Goal: Navigation & Orientation: Find specific page/section

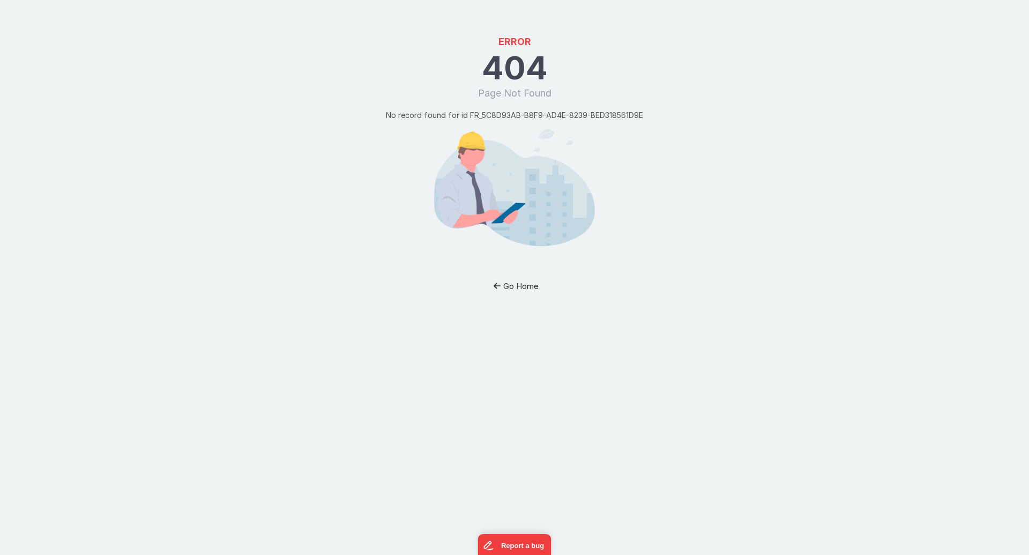
click at [510, 286] on button "Go Home" at bounding box center [514, 286] width 63 height 20
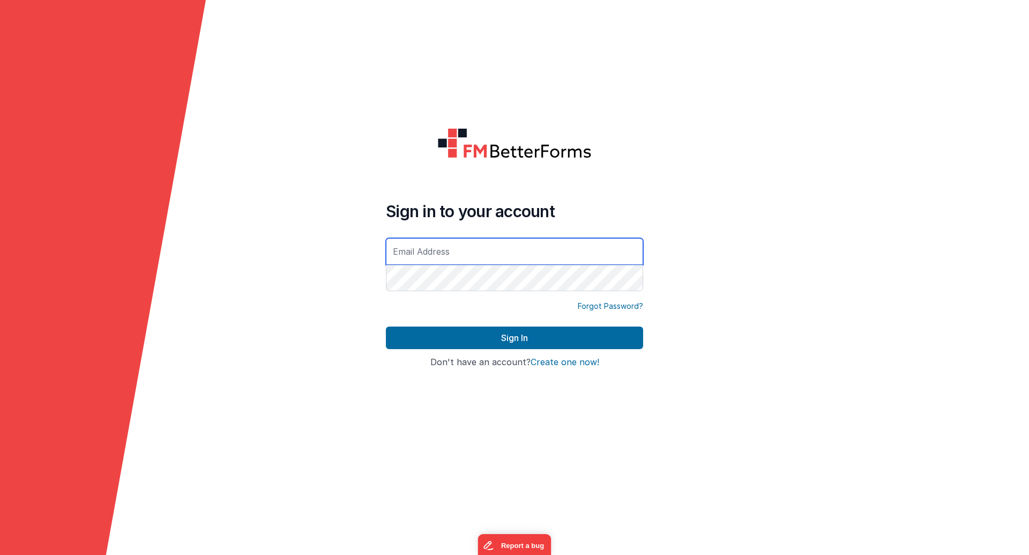
click at [442, 249] on input "text" at bounding box center [514, 251] width 257 height 27
type input "[EMAIL_ADDRESS][DOMAIN_NAME]"
click at [604, 306] on link "Forgot Password?" at bounding box center [610, 306] width 65 height 11
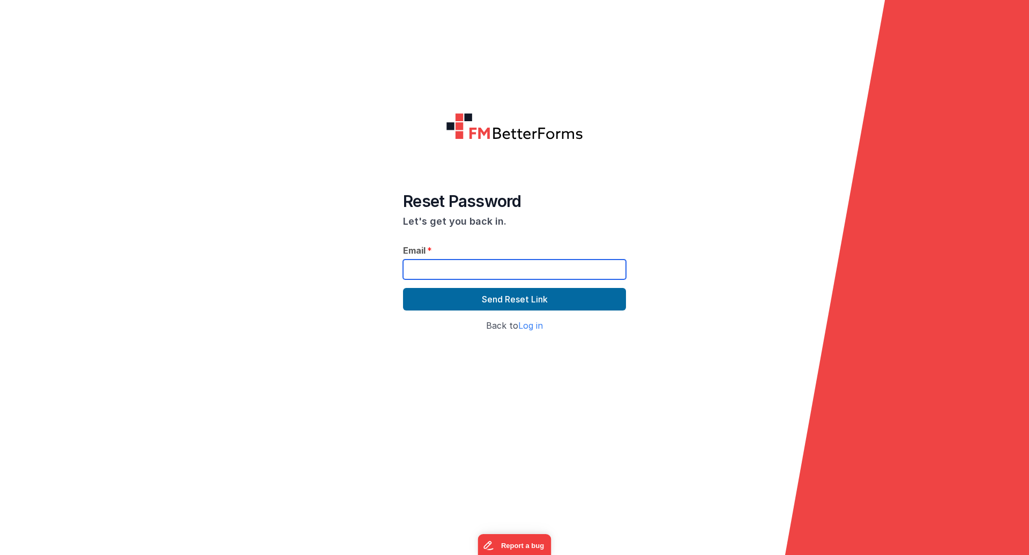
click at [465, 261] on input "text" at bounding box center [514, 269] width 223 height 20
type input "[EMAIL_ADDRESS][DOMAIN_NAME]"
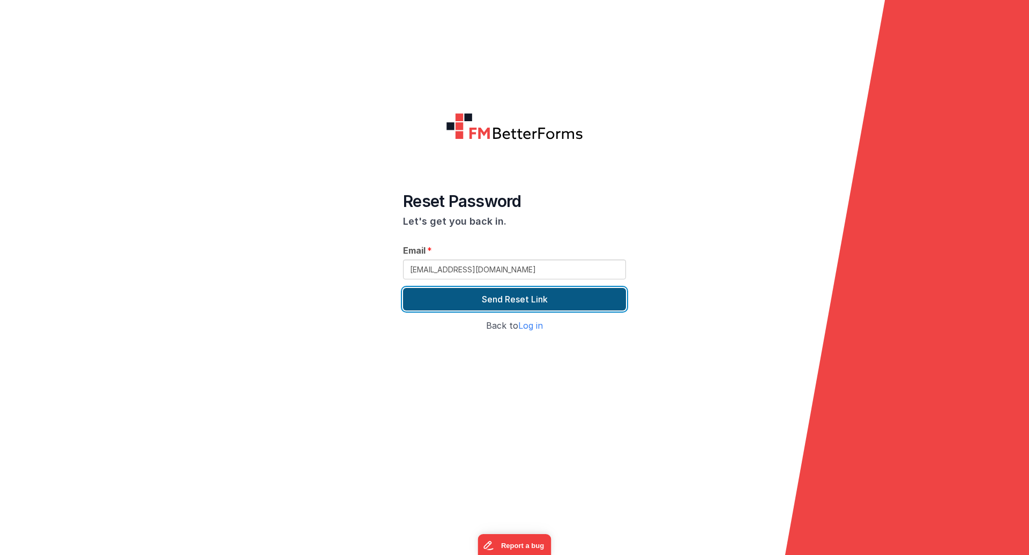
click at [495, 305] on button "Send Reset Link" at bounding box center [514, 299] width 223 height 23
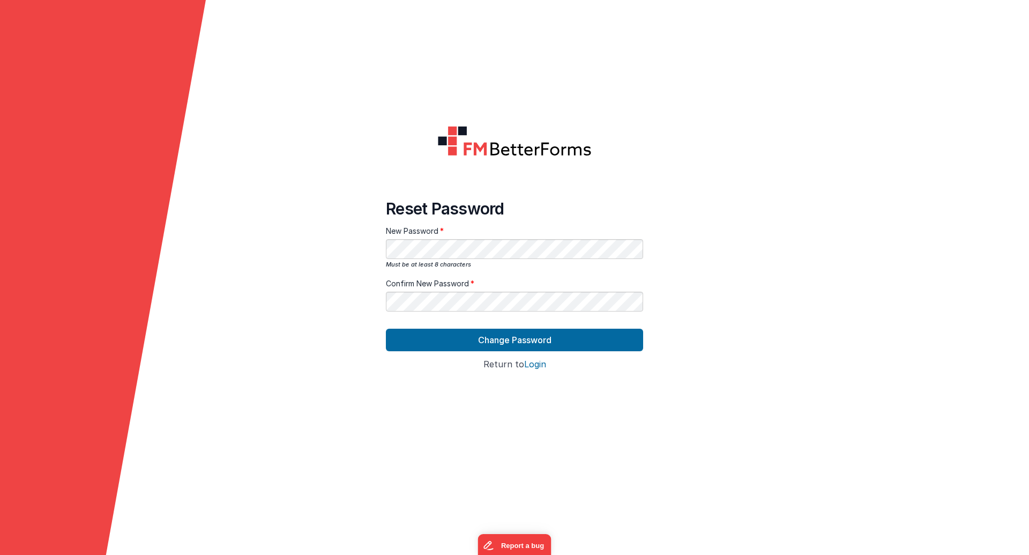
click at [345, 268] on form "Reset Password New Password Must be at least 8 characters Confirm New Password …" at bounding box center [514, 277] width 1029 height 555
click at [386, 329] on button "Change Password" at bounding box center [514, 340] width 257 height 23
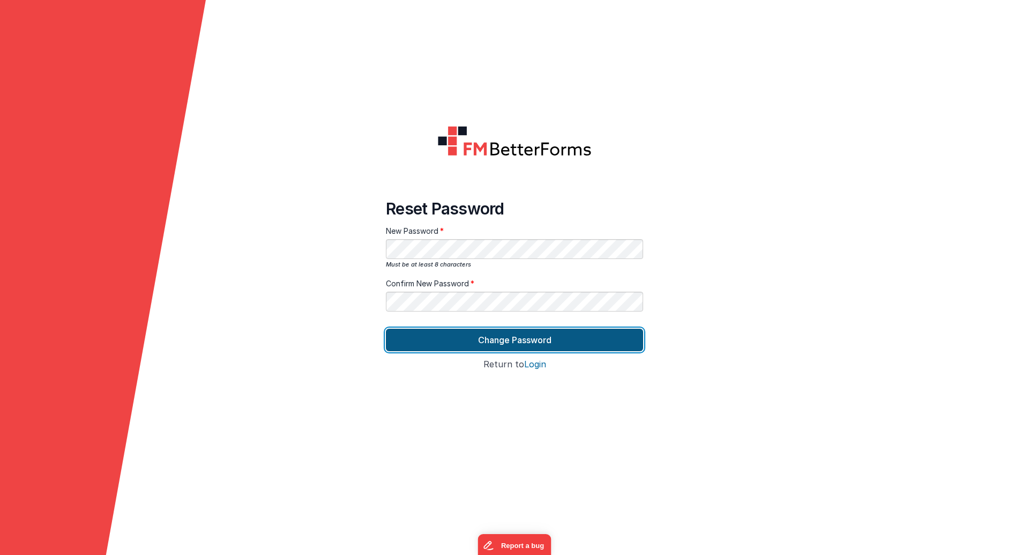
click at [505, 341] on button "Change Password" at bounding box center [514, 340] width 257 height 23
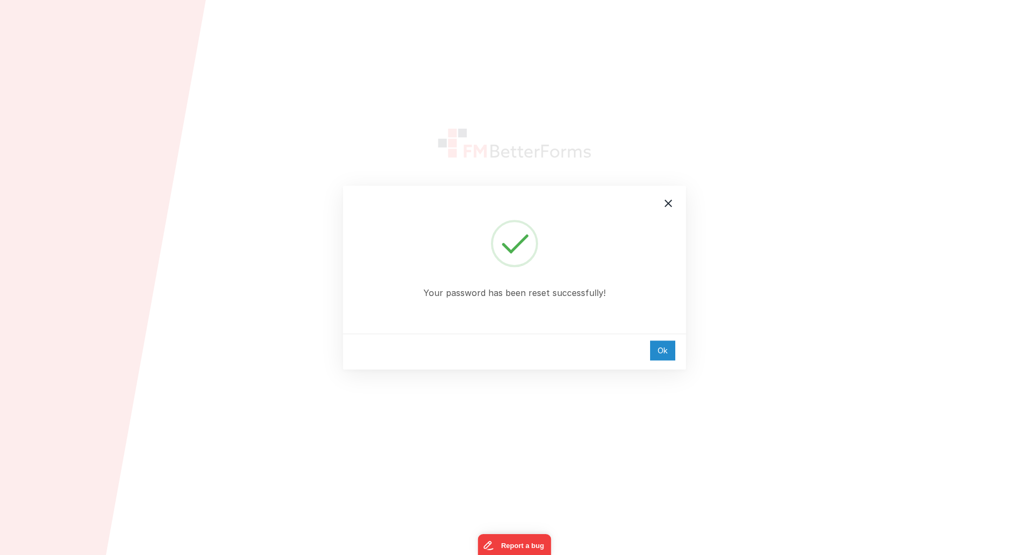
click at [658, 358] on div "Ok" at bounding box center [662, 350] width 25 height 20
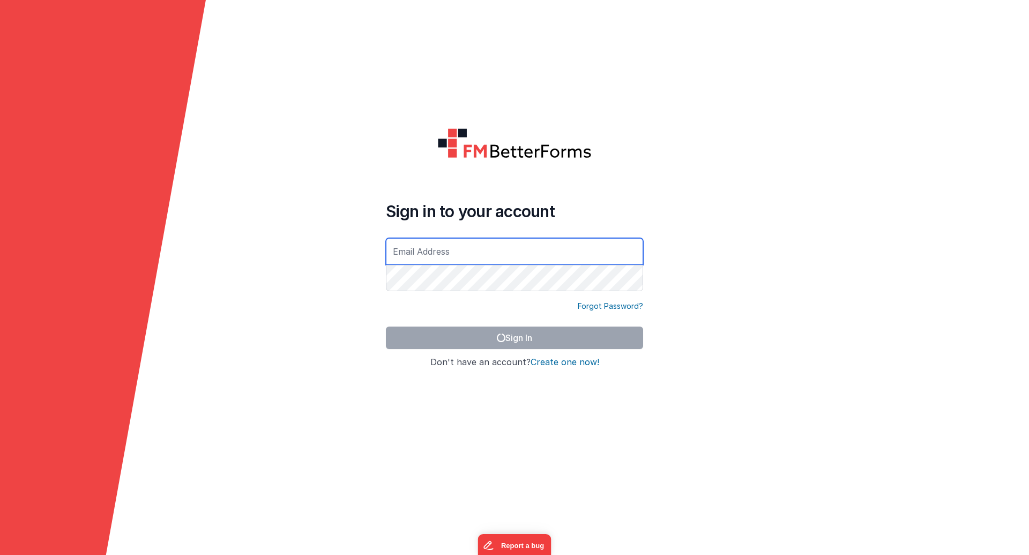
click at [491, 258] on input "text" at bounding box center [514, 251] width 257 height 27
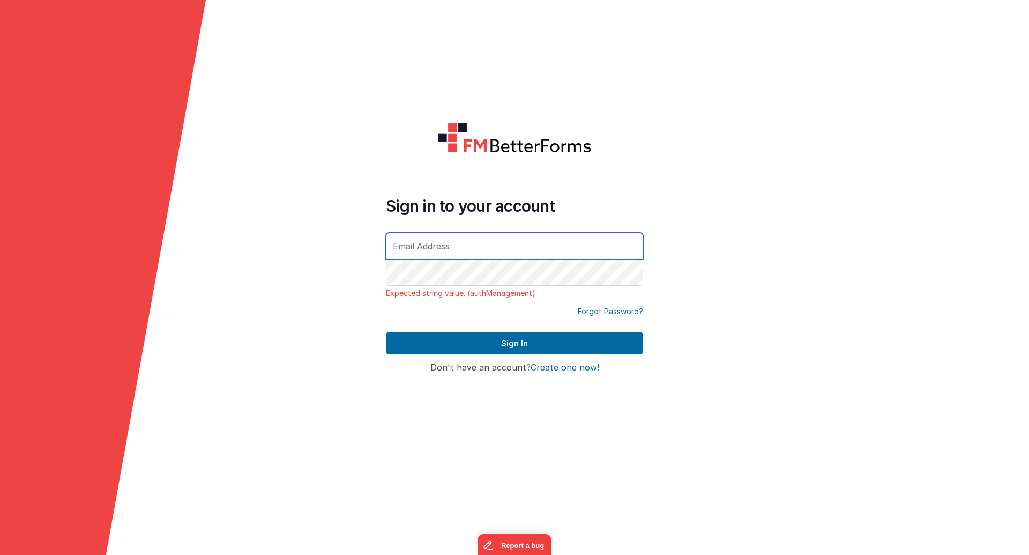
type input "[EMAIL_ADDRESS][DOMAIN_NAME]"
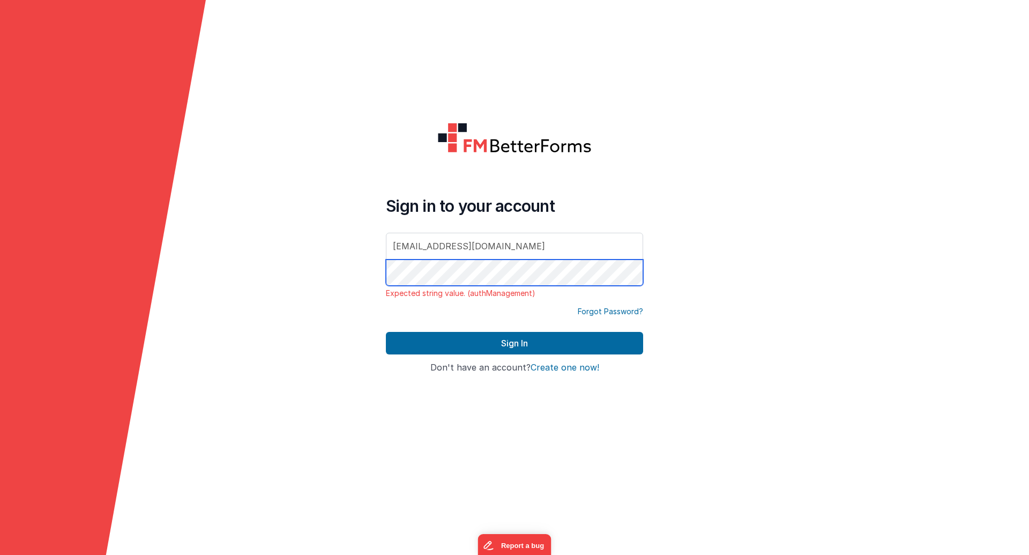
click at [386, 332] on button "Sign In" at bounding box center [514, 343] width 257 height 23
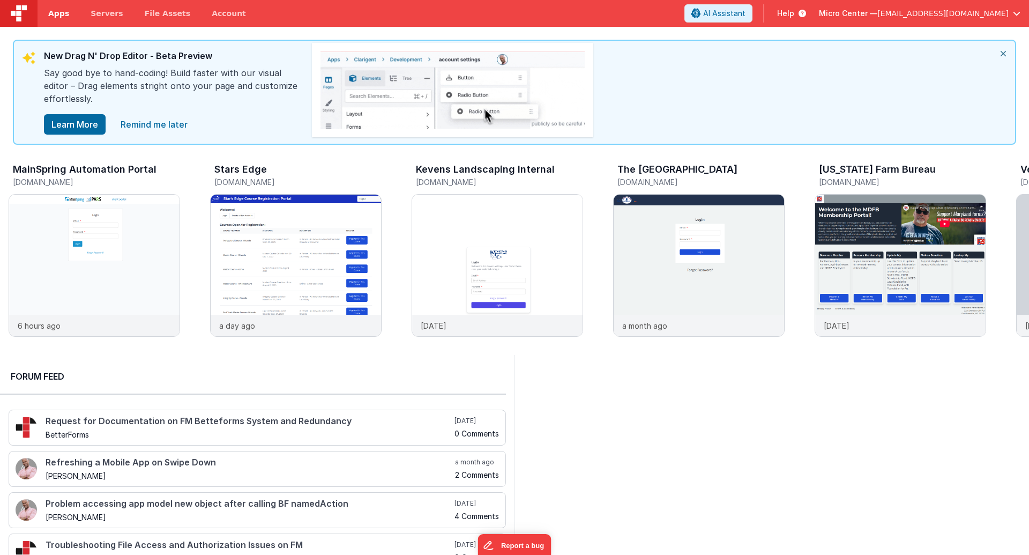
click at [47, 13] on link "Apps" at bounding box center [59, 13] width 42 height 27
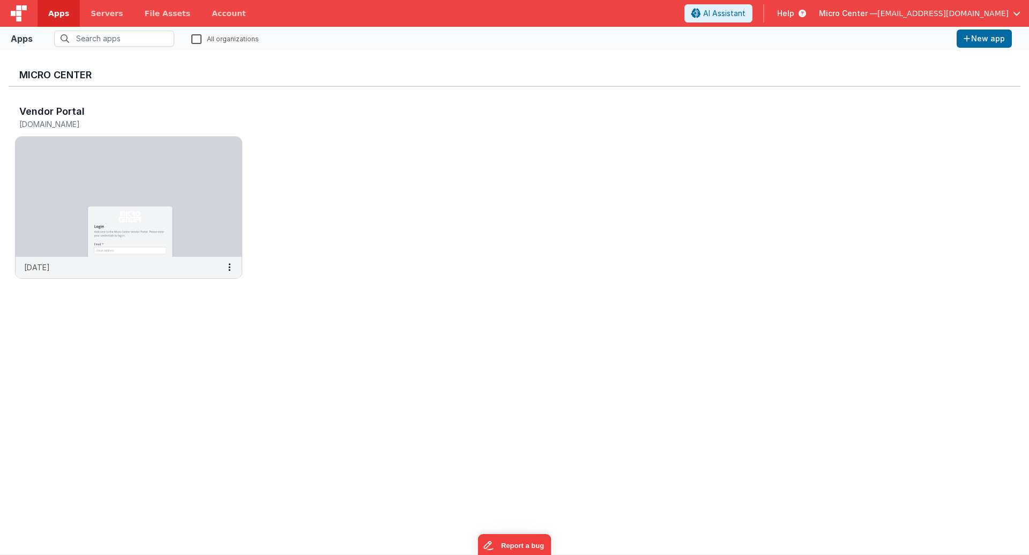
click at [25, 22] on div at bounding box center [19, 13] width 38 height 27
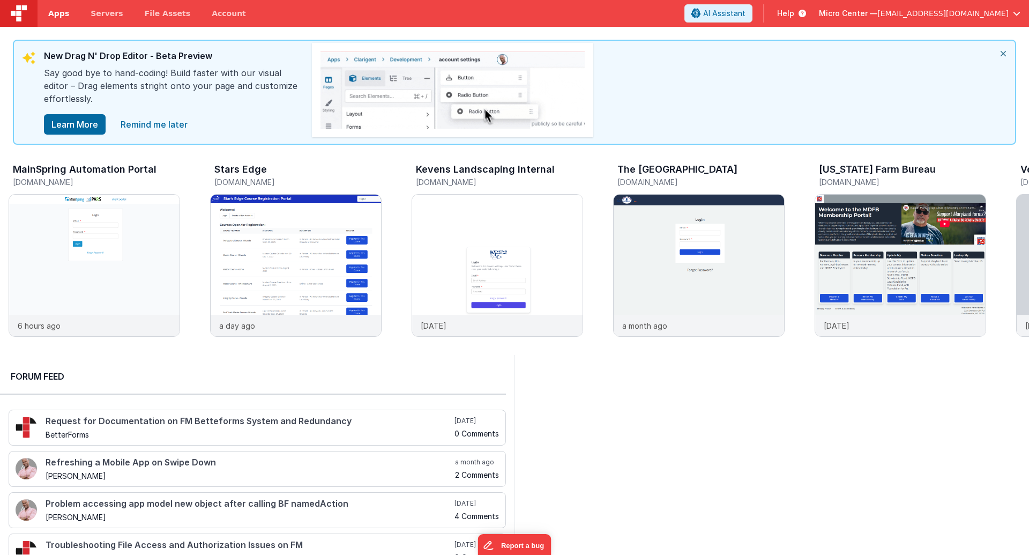
click at [60, 13] on span "Apps" at bounding box center [58, 13] width 21 height 11
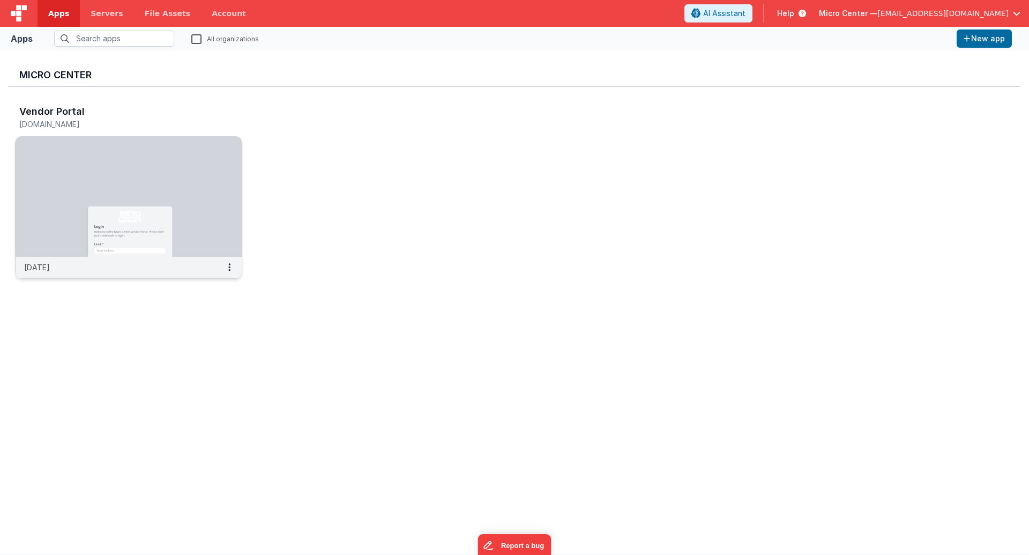
click at [99, 183] on img at bounding box center [129, 197] width 226 height 120
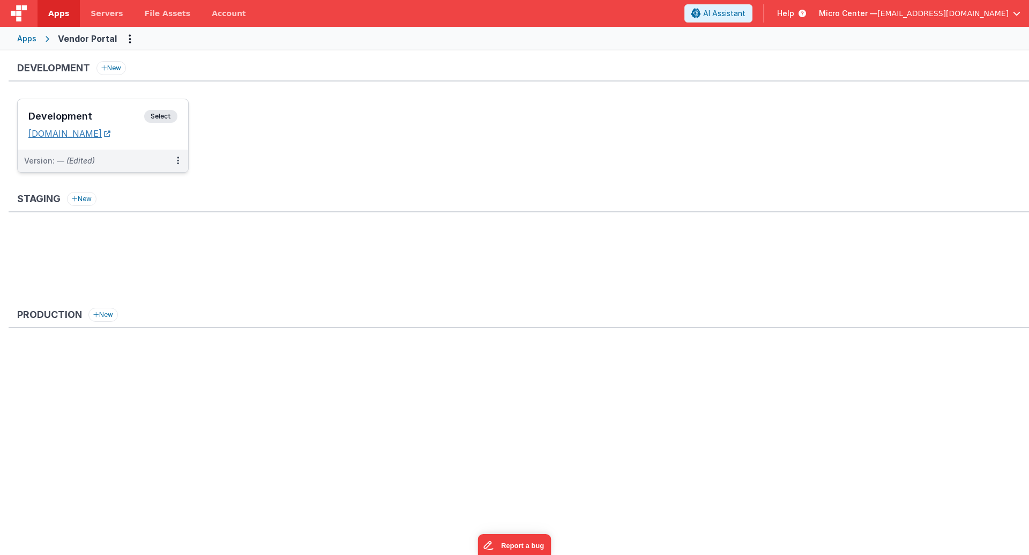
click at [101, 131] on link "[DOMAIN_NAME]" at bounding box center [69, 133] width 82 height 11
click at [44, 14] on link "Apps" at bounding box center [59, 13] width 42 height 27
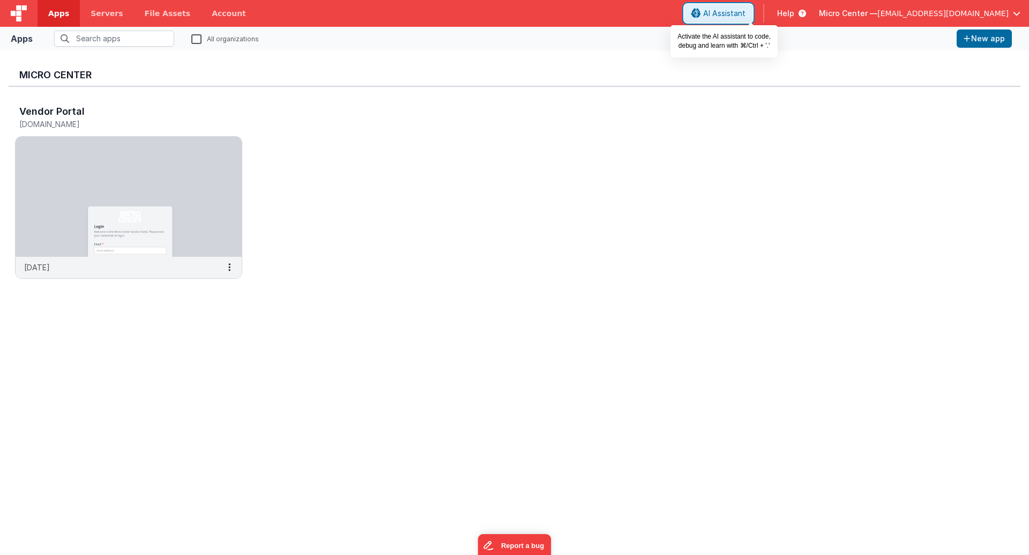
click at [745, 17] on span "AI Assistant" at bounding box center [724, 13] width 42 height 11
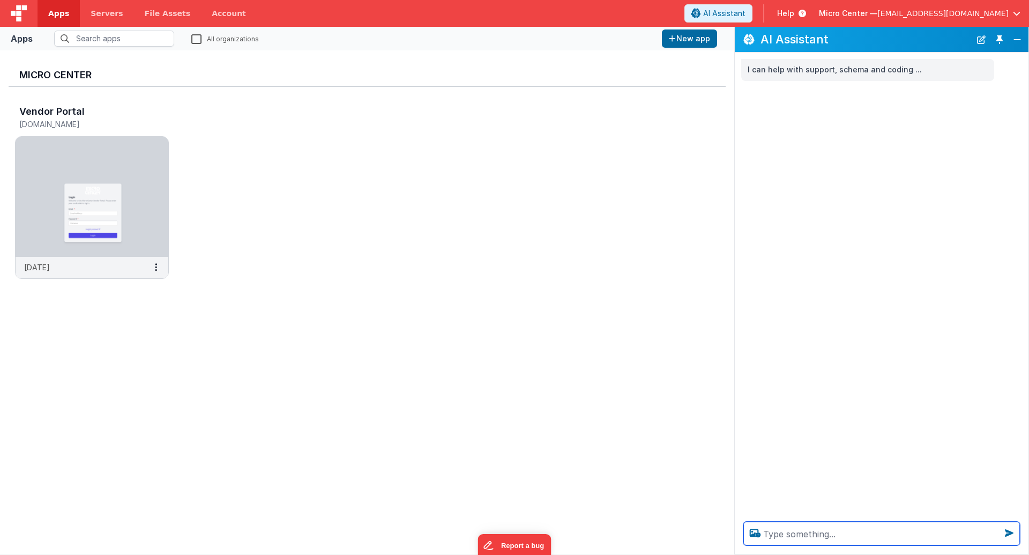
type textarea "h"
type textarea "how do I navigate to the IDE?"
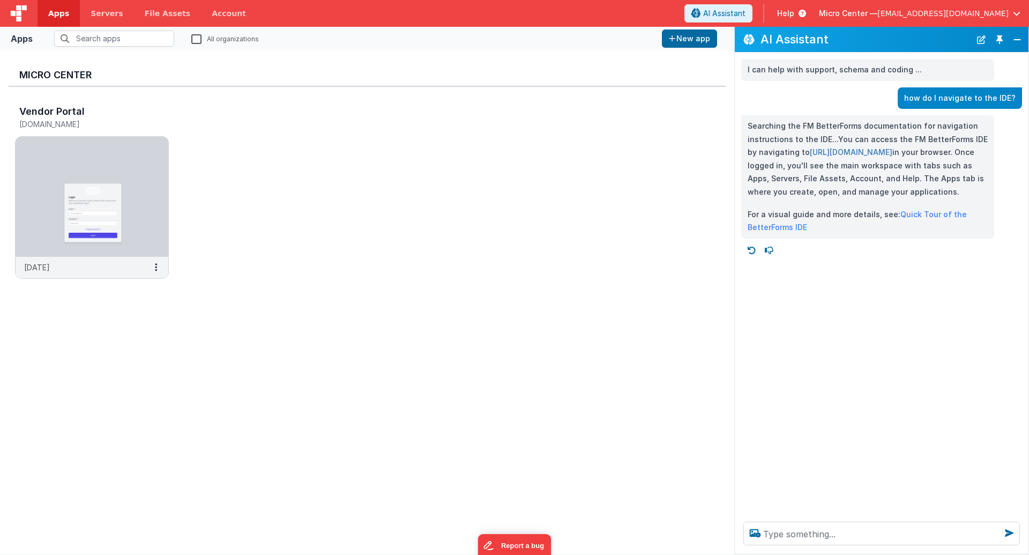
click at [860, 153] on link "https://app.fmbetterforms.com/#/sites" at bounding box center [851, 151] width 83 height 9
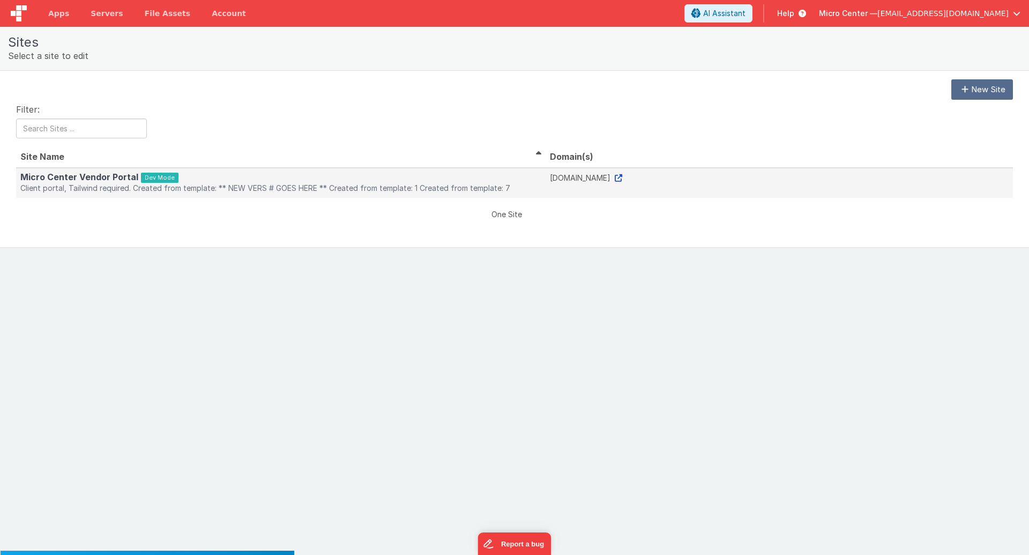
click at [154, 176] on span "Dev Mode" at bounding box center [160, 178] width 38 height 10
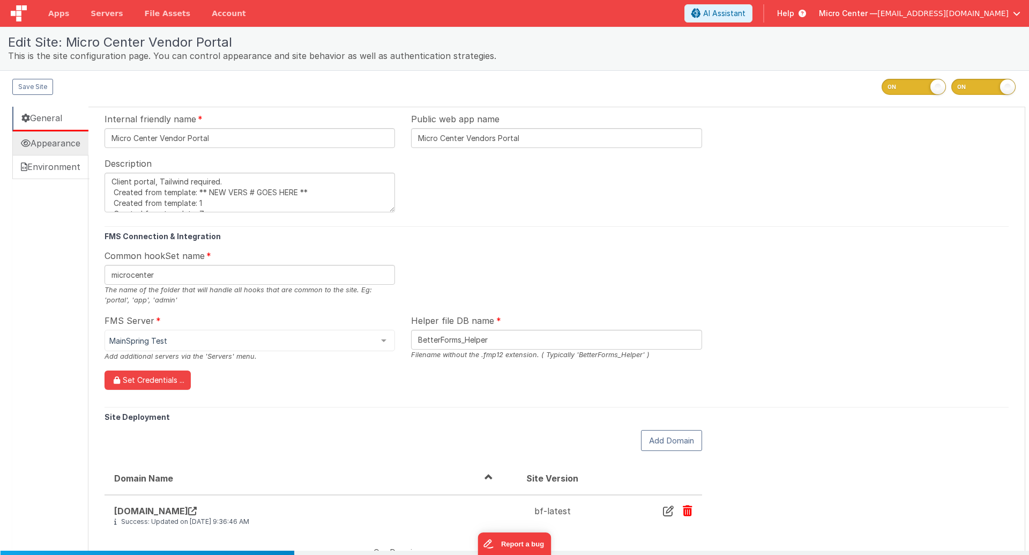
click at [56, 142] on link "Appearance" at bounding box center [50, 143] width 76 height 24
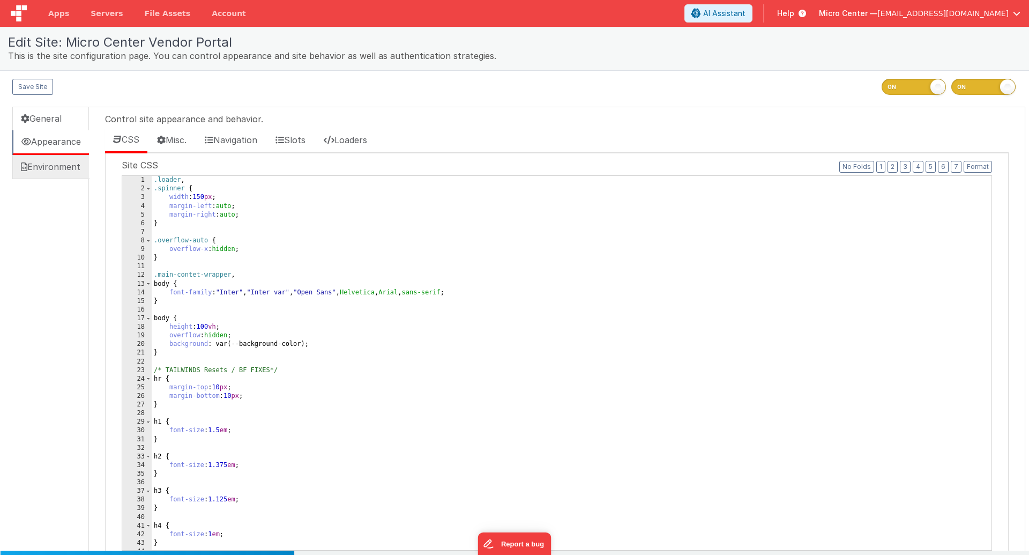
click at [72, 170] on link "Environment" at bounding box center [50, 167] width 77 height 24
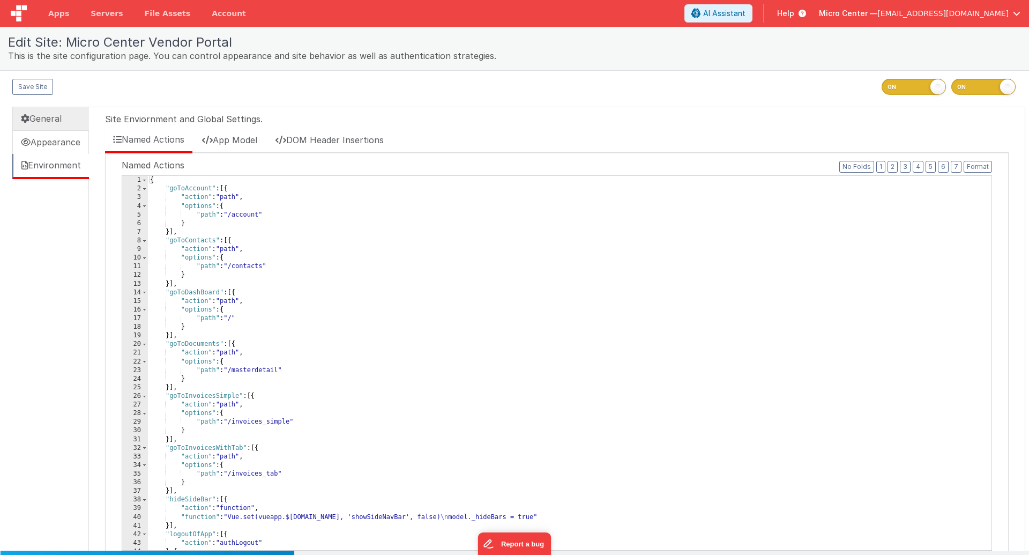
click at [51, 126] on link "General" at bounding box center [50, 119] width 77 height 24
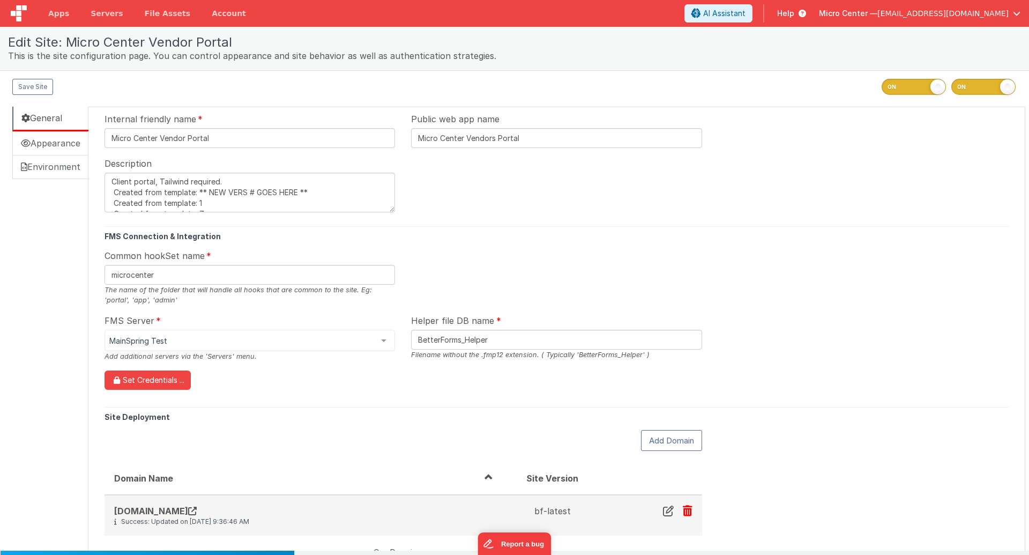
scroll to position [59, 0]
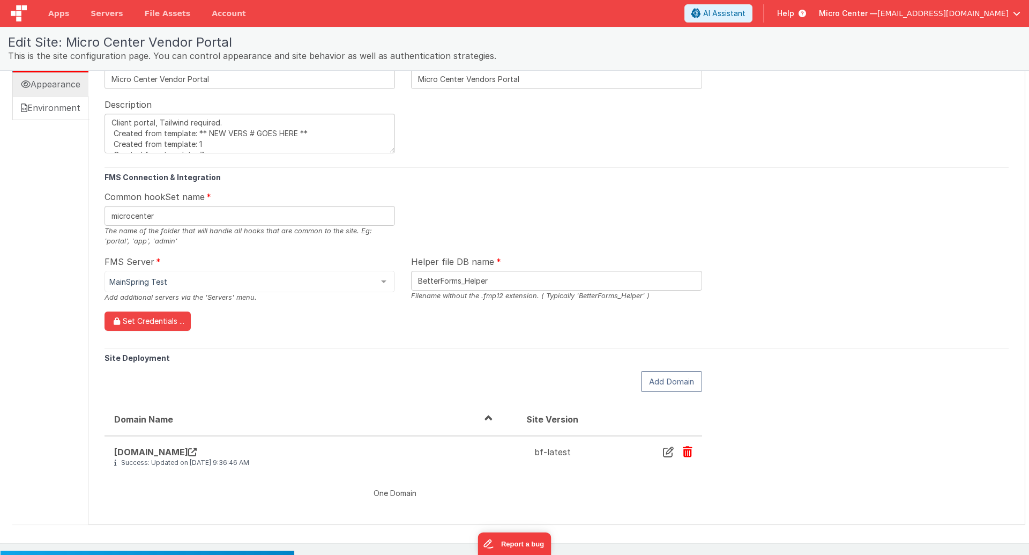
click at [64, 84] on link "Appearance" at bounding box center [50, 84] width 76 height 24
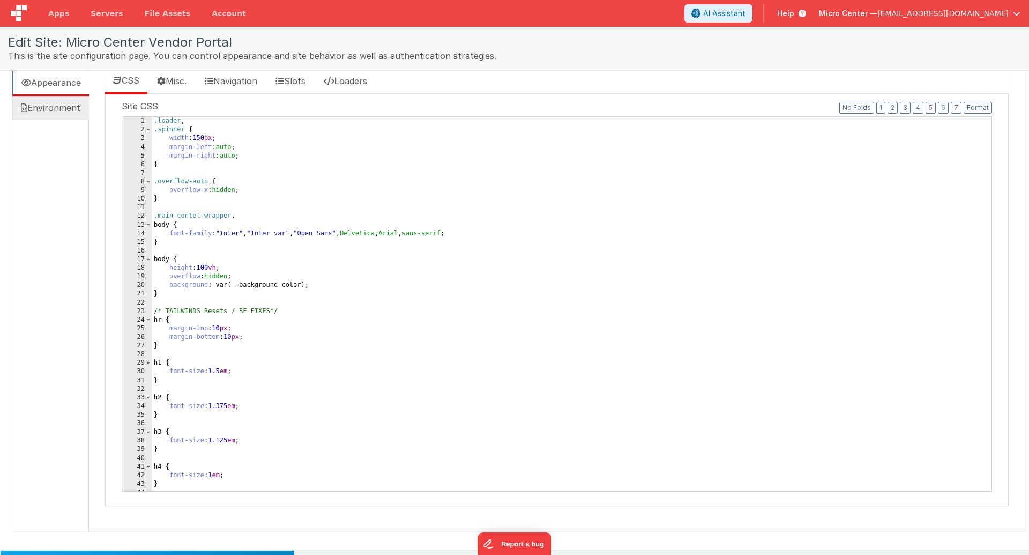
click at [46, 96] on link "Environment" at bounding box center [50, 108] width 77 height 24
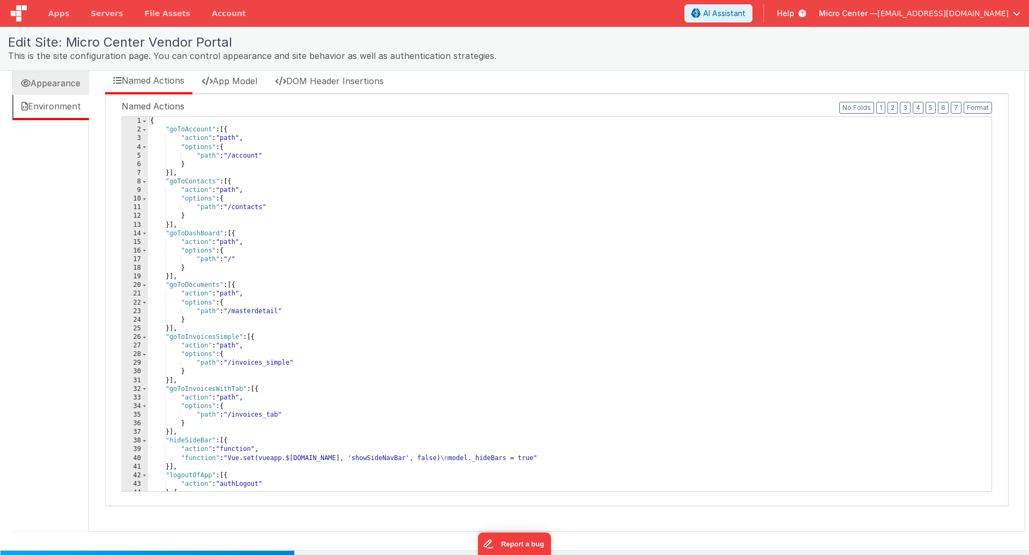
click at [55, 83] on link "Appearance" at bounding box center [50, 83] width 77 height 24
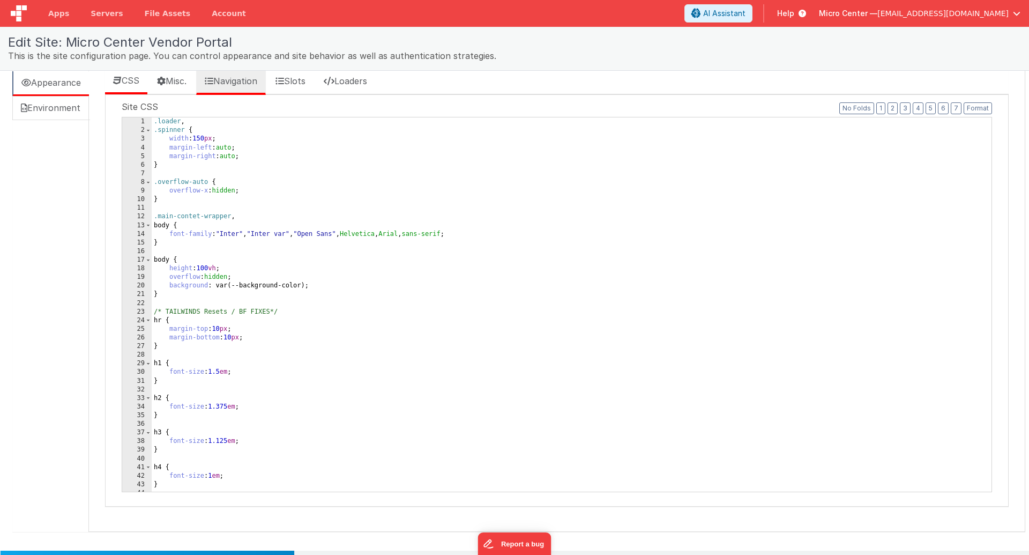
click at [235, 88] on link "Navigation" at bounding box center [231, 82] width 70 height 26
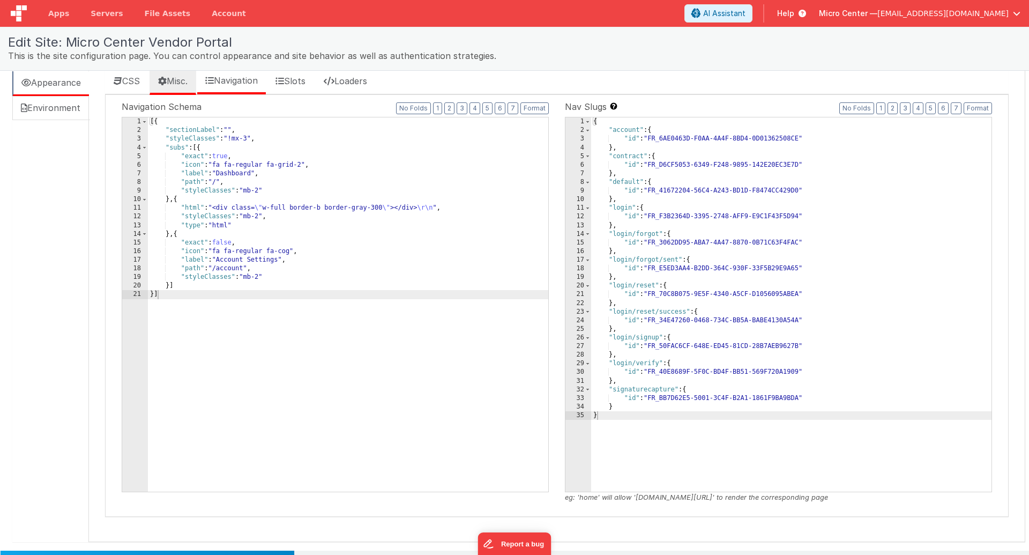
click at [196, 88] on link "Misc." at bounding box center [173, 82] width 47 height 26
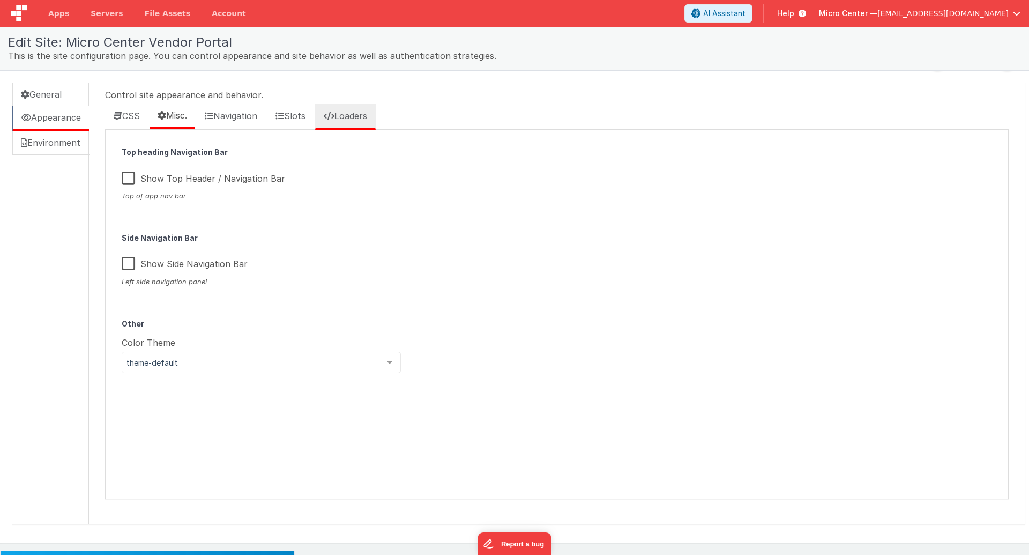
scroll to position [24, 0]
click at [367, 121] on link "Loaders" at bounding box center [345, 117] width 61 height 26
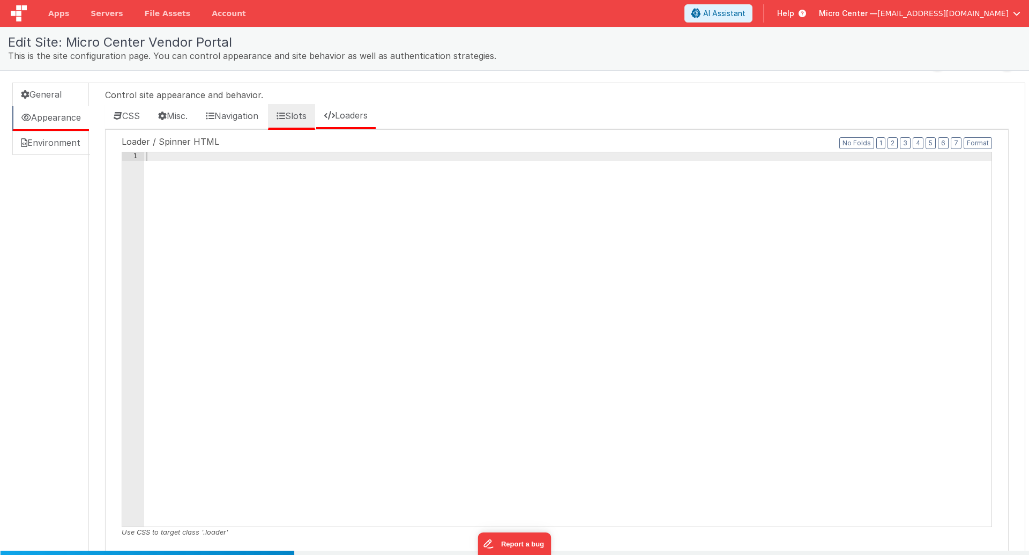
click at [285, 118] on span at bounding box center [281, 115] width 9 height 9
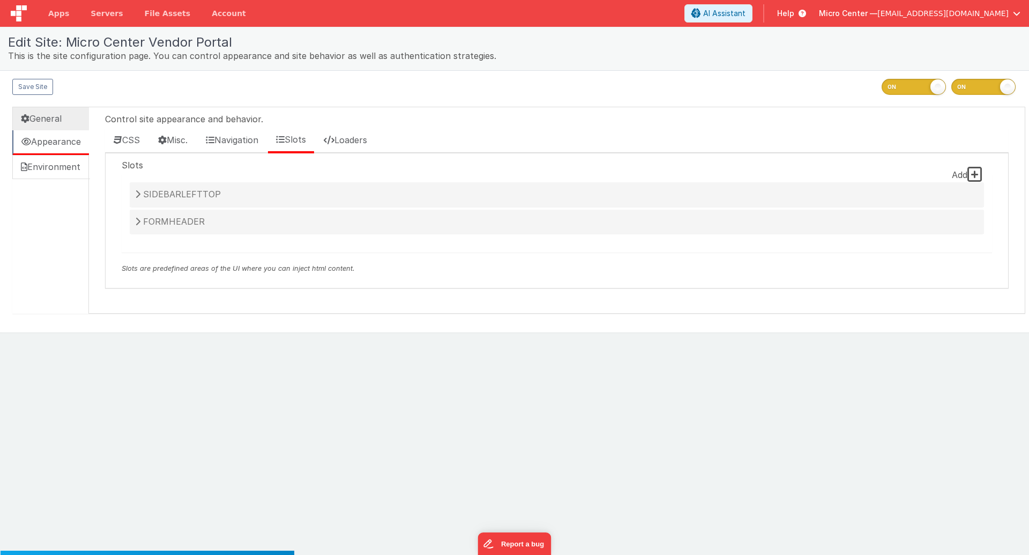
click at [54, 123] on link "General" at bounding box center [50, 119] width 77 height 24
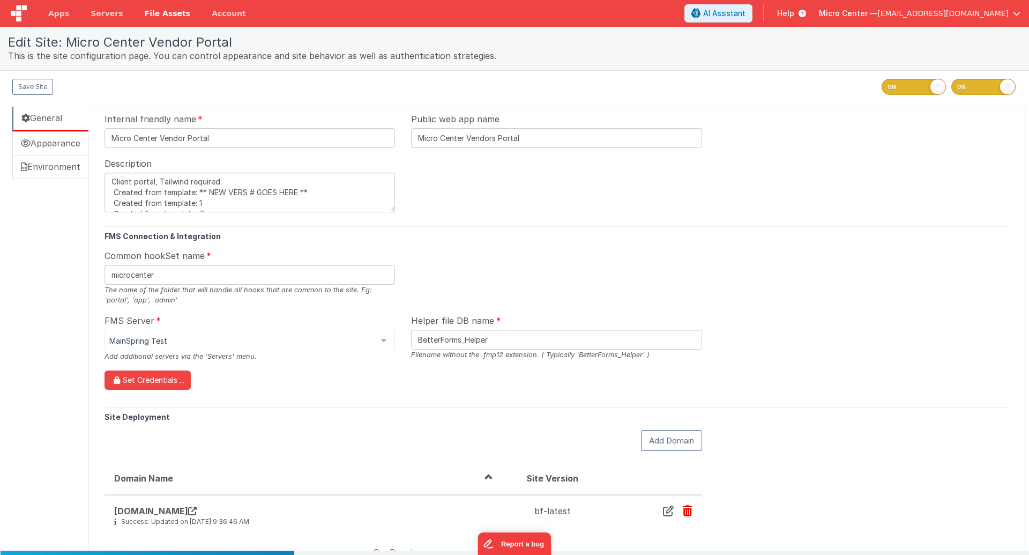
click at [151, 5] on link "File Assets" at bounding box center [168, 13] width 68 height 27
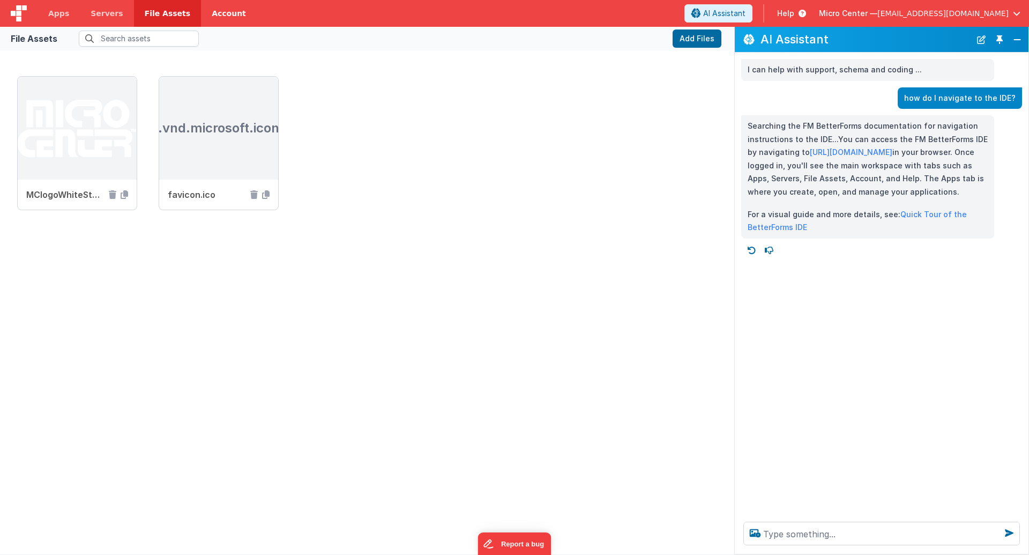
click at [201, 14] on link "Account" at bounding box center [229, 13] width 56 height 27
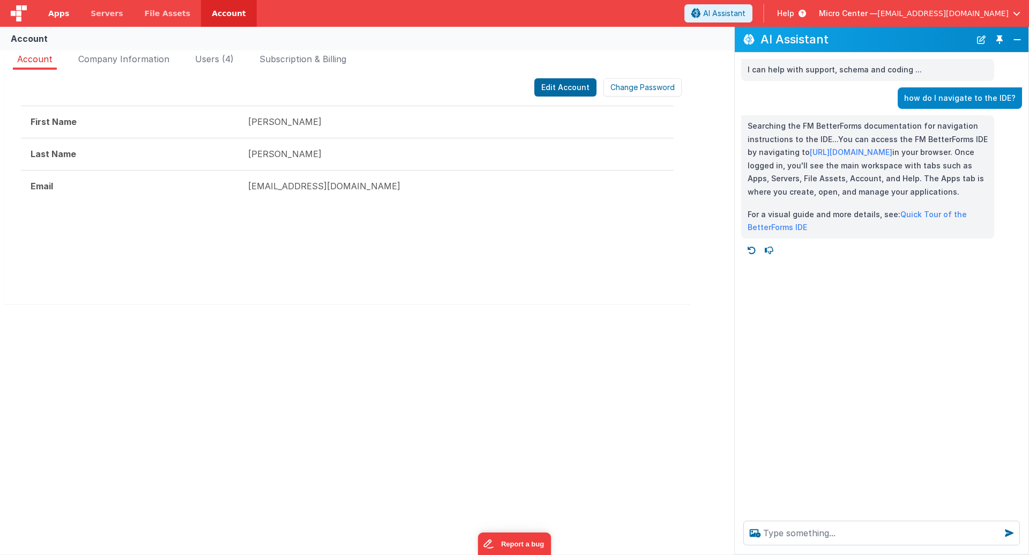
click at [59, 12] on span "Apps" at bounding box center [58, 13] width 21 height 11
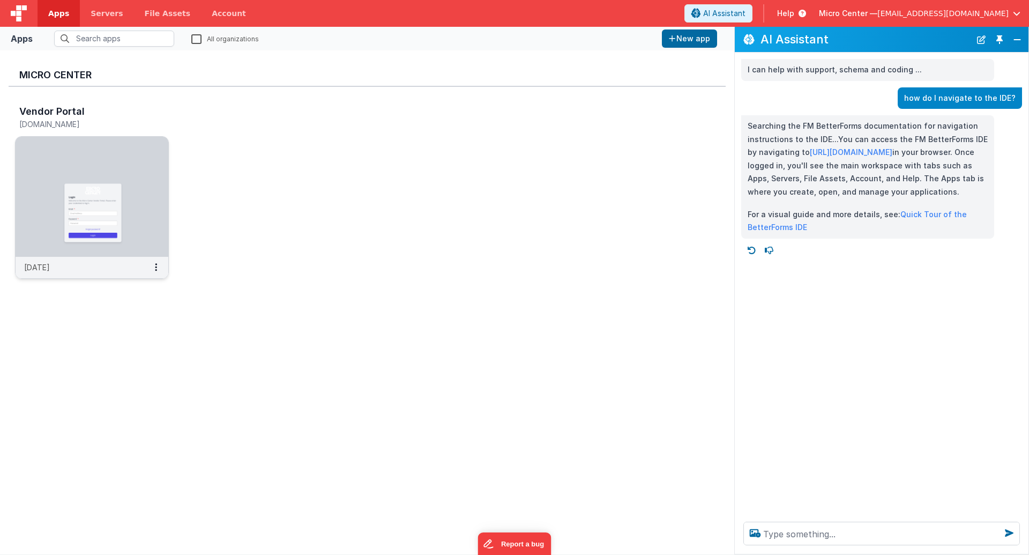
click at [94, 258] on div "[DATE]" at bounding box center [92, 267] width 153 height 21
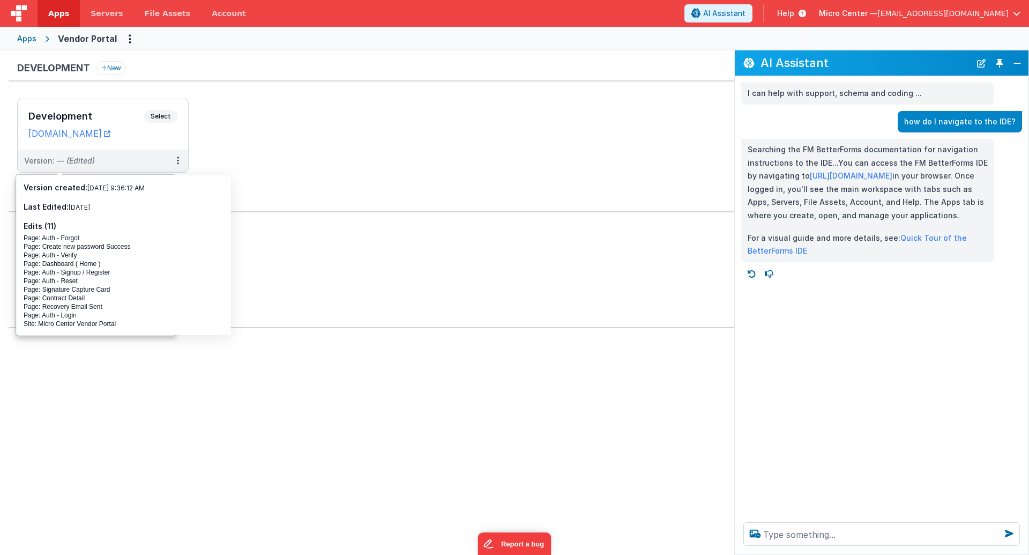
click at [983, 13] on span "[EMAIL_ADDRESS][DOMAIN_NAME]" at bounding box center [942, 13] width 131 height 11
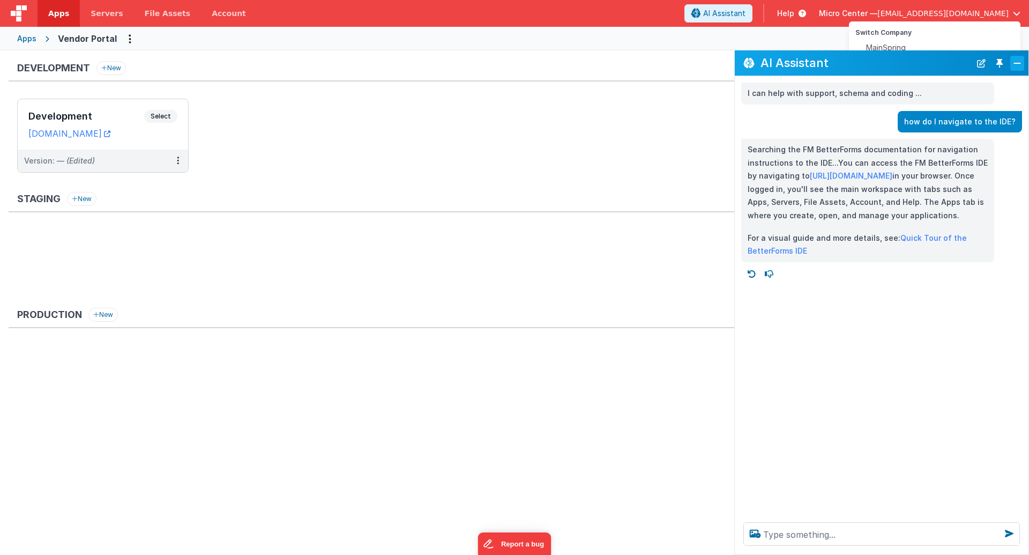
click at [1013, 60] on button "Close" at bounding box center [1017, 63] width 14 height 15
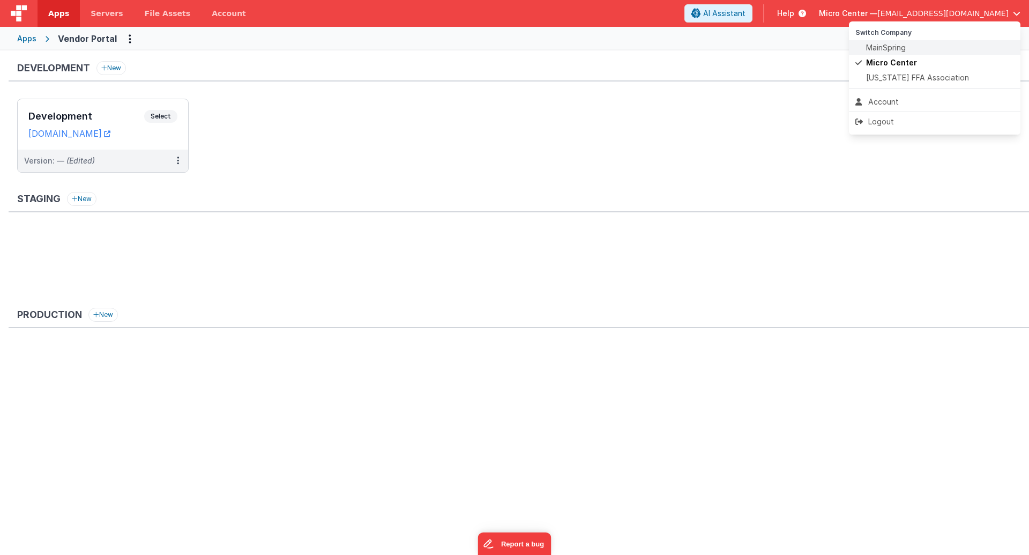
click at [907, 49] on div "MainSpring" at bounding box center [934, 47] width 159 height 11
click at [934, 14] on span "[EMAIL_ADDRESS][DOMAIN_NAME]" at bounding box center [942, 13] width 131 height 11
click at [878, 49] on span "MainSpring" at bounding box center [886, 47] width 40 height 11
click at [943, 17] on span "[EMAIL_ADDRESS][DOMAIN_NAME]" at bounding box center [942, 13] width 131 height 11
click at [874, 46] on span "MainSpring" at bounding box center [886, 47] width 40 height 11
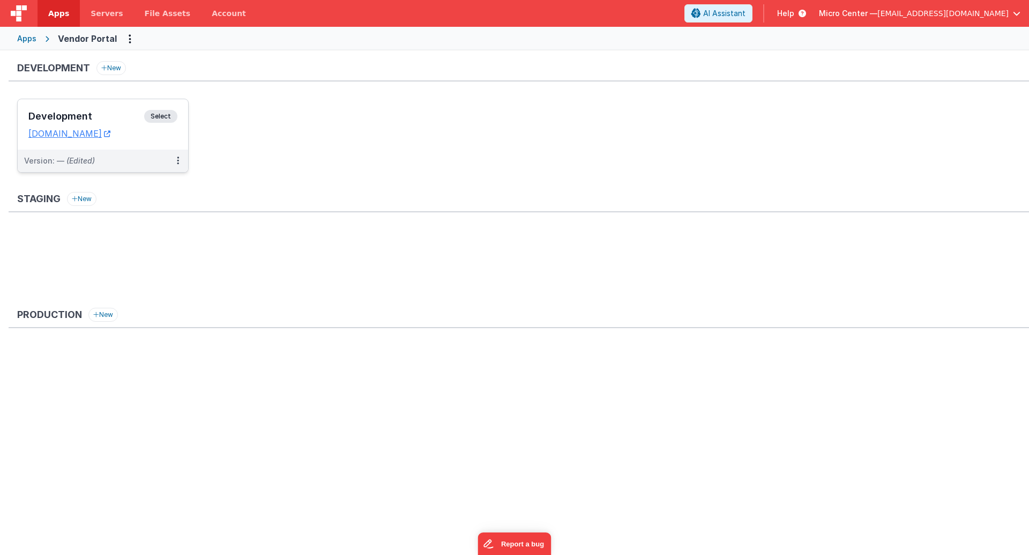
click at [160, 115] on span "Select" at bounding box center [160, 116] width 33 height 13
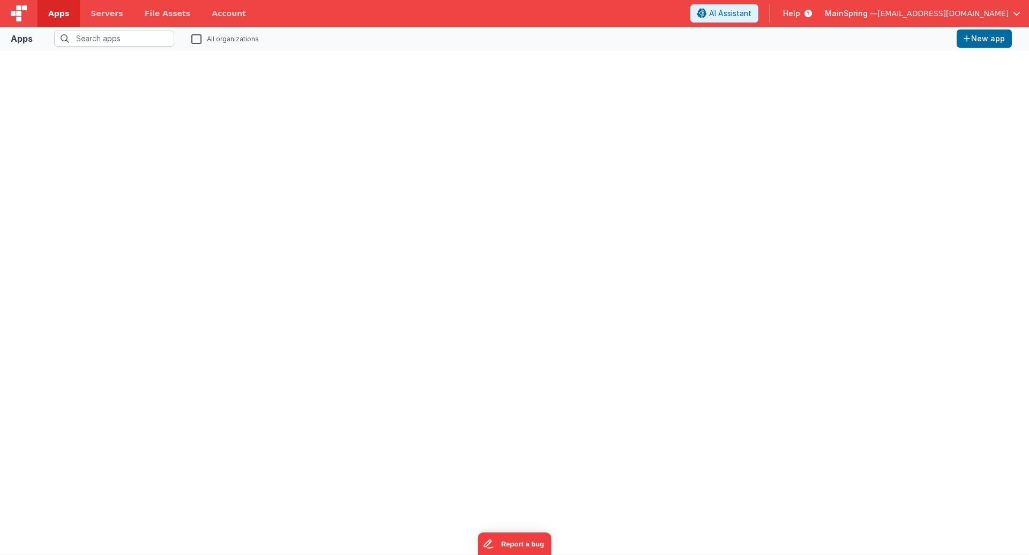
click at [497, 158] on div at bounding box center [515, 302] width 1012 height 487
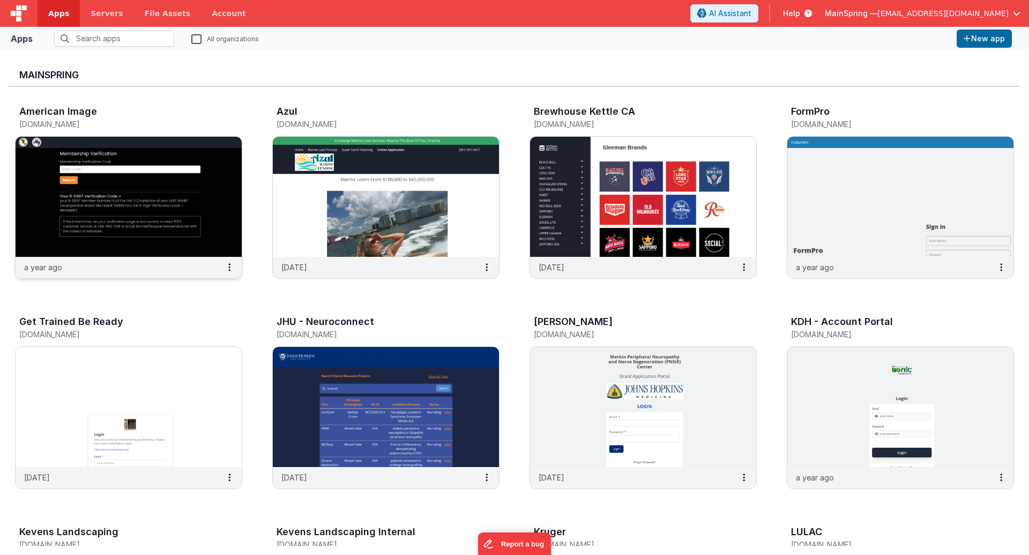
click at [128, 203] on img at bounding box center [129, 197] width 226 height 120
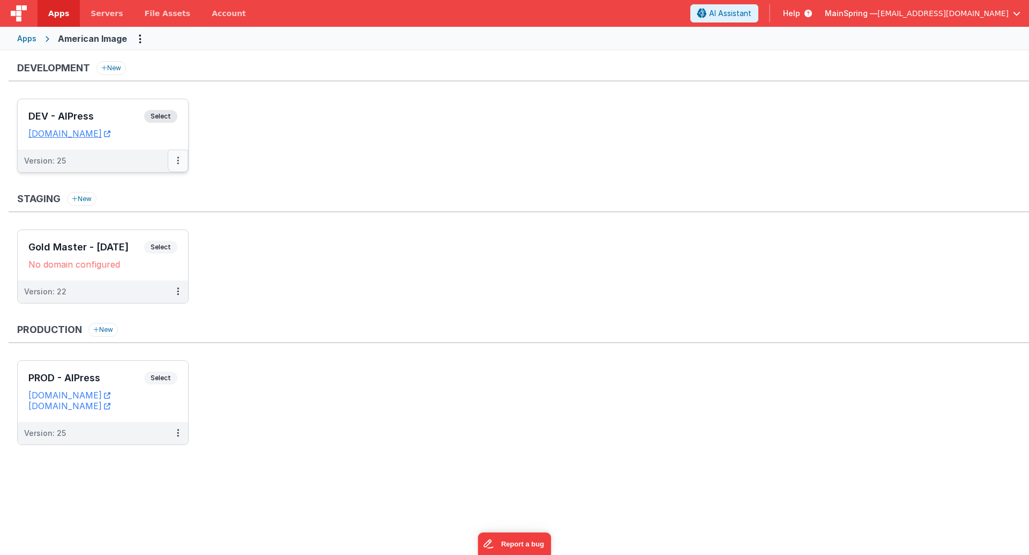
click at [178, 161] on icon at bounding box center [178, 160] width 2 height 1
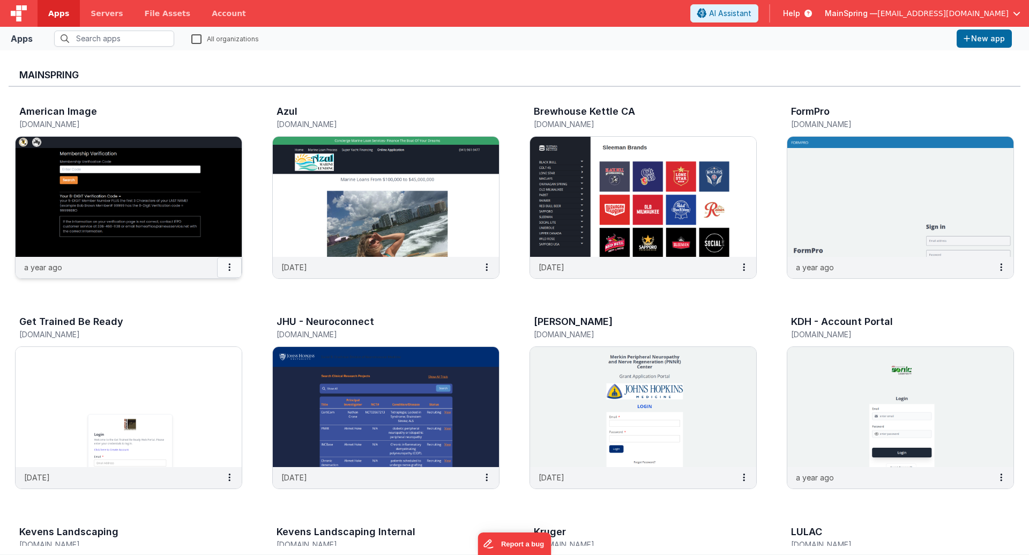
click at [229, 267] on icon at bounding box center [229, 267] width 2 height 1
click at [208, 178] on div at bounding box center [514, 277] width 1029 height 555
click at [449, 251] on img at bounding box center [386, 197] width 226 height 120
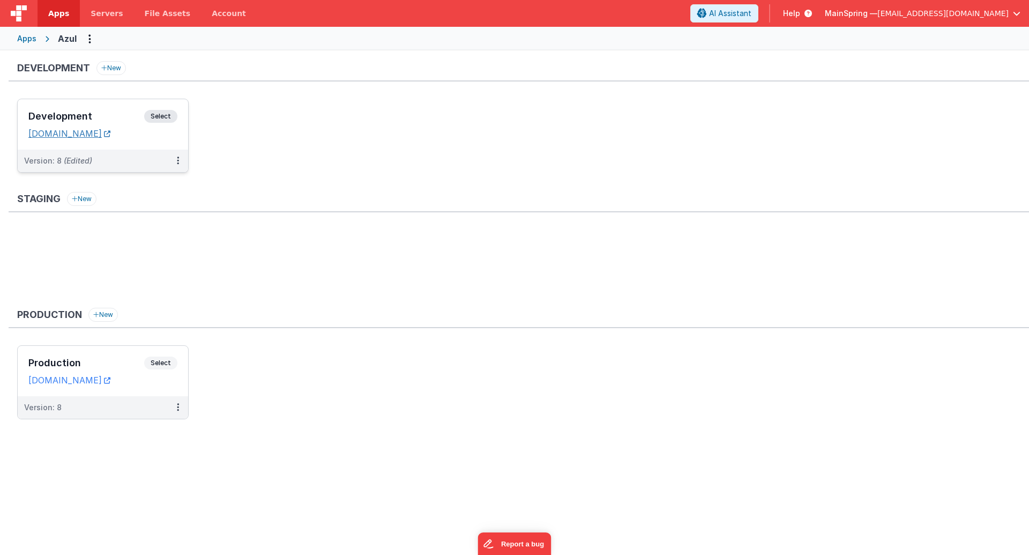
click at [100, 131] on link "[DOMAIN_NAME]" at bounding box center [69, 133] width 82 height 11
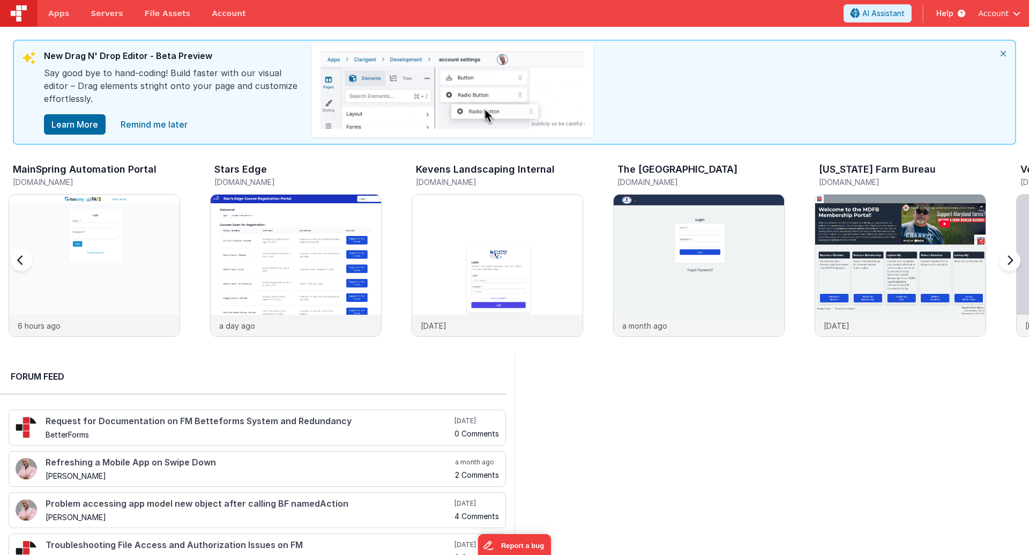
click at [121, 161] on div "MainSpring Automation Portal [DOMAIN_NAME]" at bounding box center [94, 177] width 171 height 34
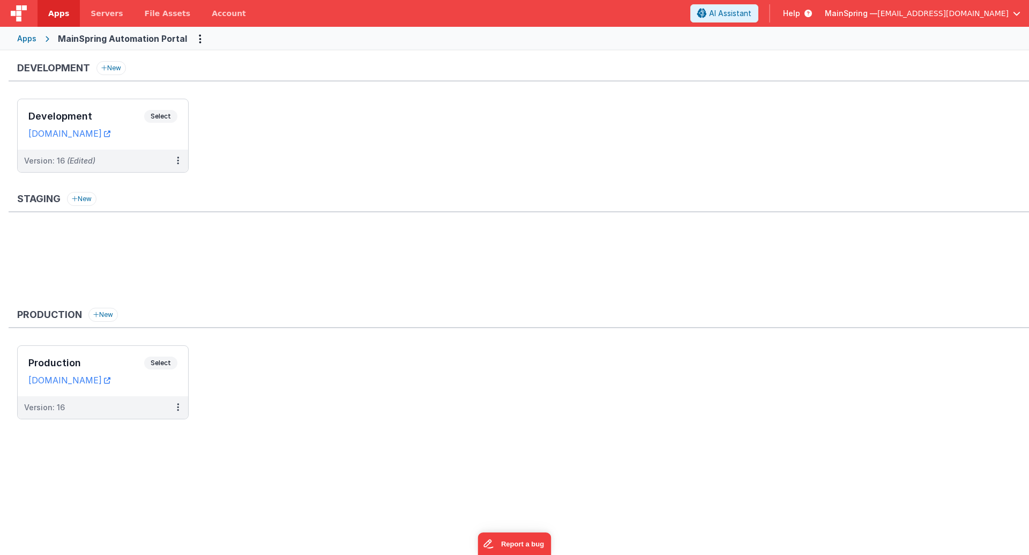
click at [24, 40] on div "Apps" at bounding box center [26, 38] width 19 height 11
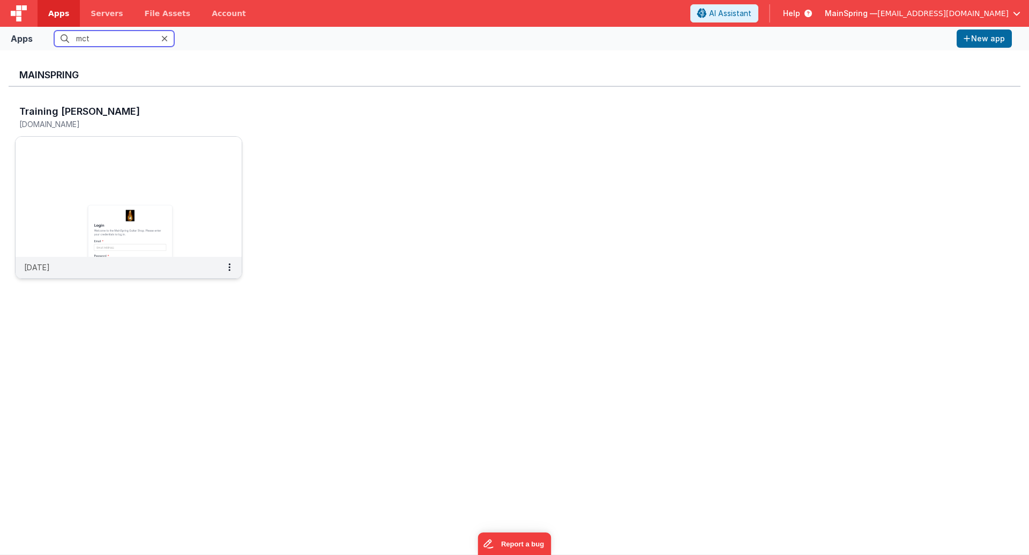
type input "mct"
click at [34, 198] on img at bounding box center [129, 197] width 226 height 120
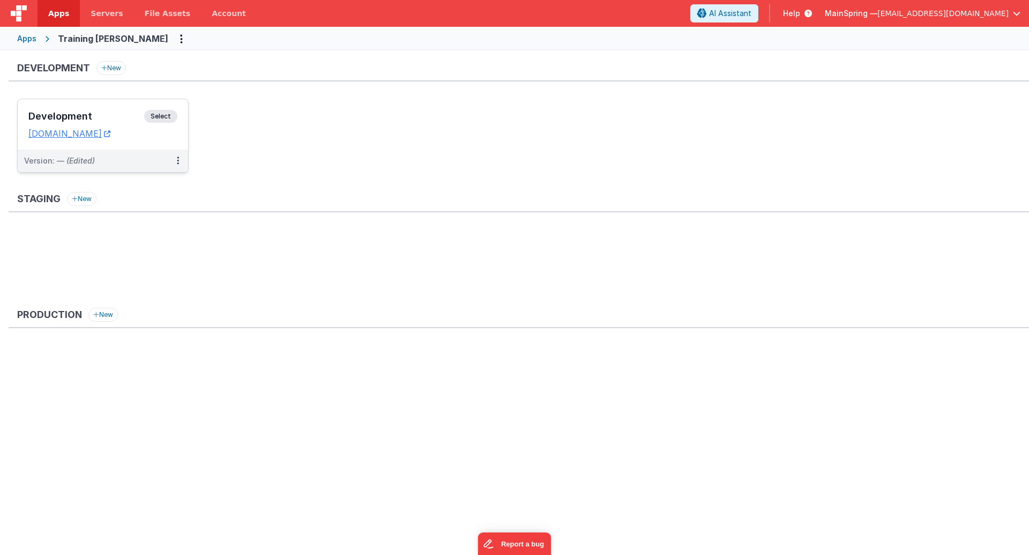
click at [150, 165] on div "Version: — (Edited)" at bounding box center [96, 160] width 144 height 11
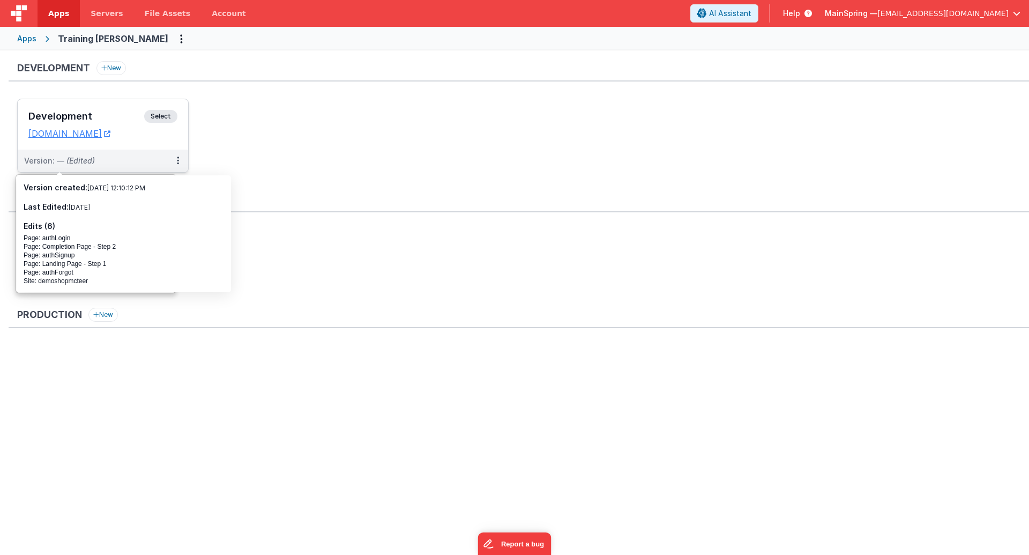
click at [96, 113] on h3 "Development" at bounding box center [86, 116] width 116 height 11
